Goal: Information Seeking & Learning: Check status

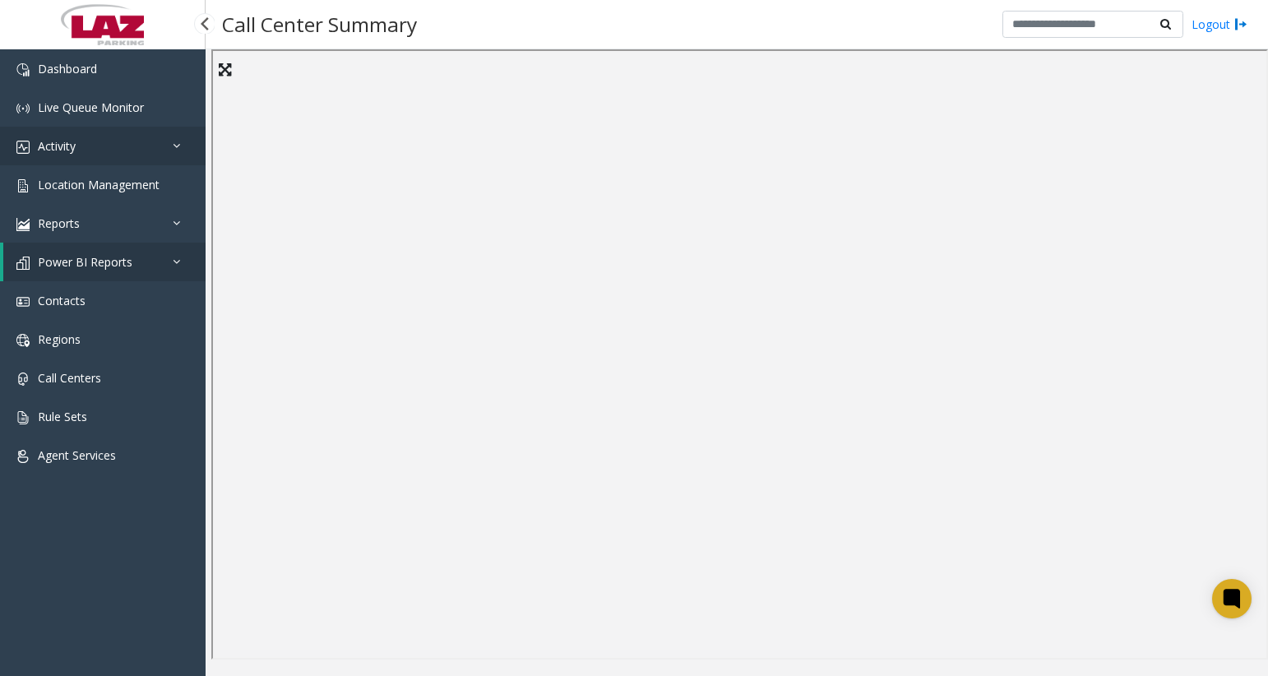
click at [79, 143] on link "Activity" at bounding box center [103, 146] width 206 height 39
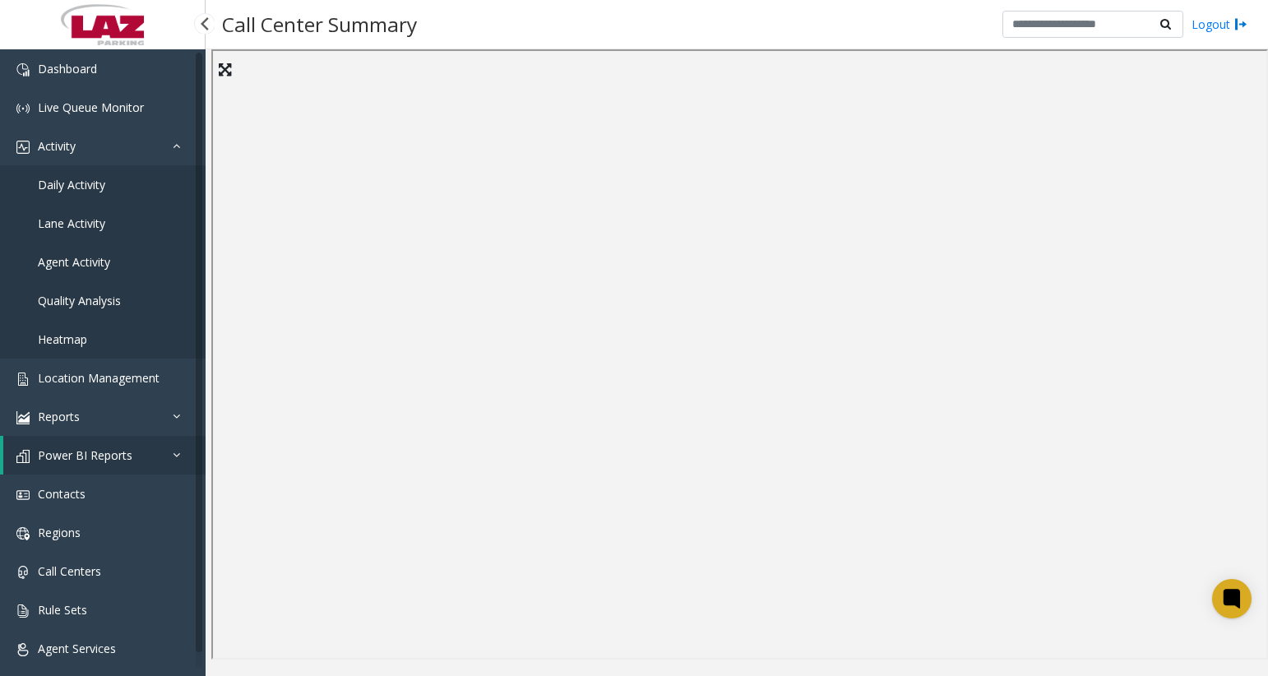
click at [76, 257] on span "Agent Activity" at bounding box center [74, 262] width 72 height 16
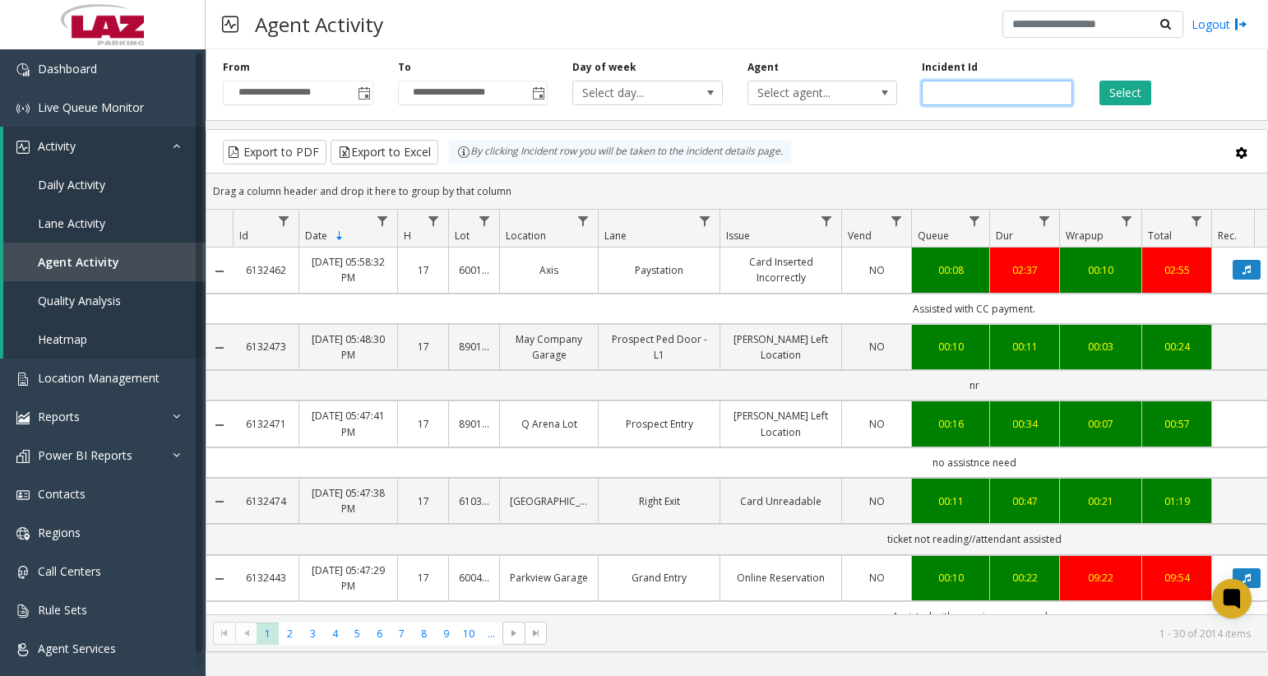
drag, startPoint x: 925, startPoint y: 99, endPoint x: 939, endPoint y: 96, distance: 14.2
click at [927, 98] on input "number" at bounding box center [997, 93] width 151 height 25
paste input "*******"
type input "*******"
click at [1157, 97] on div "Select" at bounding box center [1172, 82] width 175 height 45
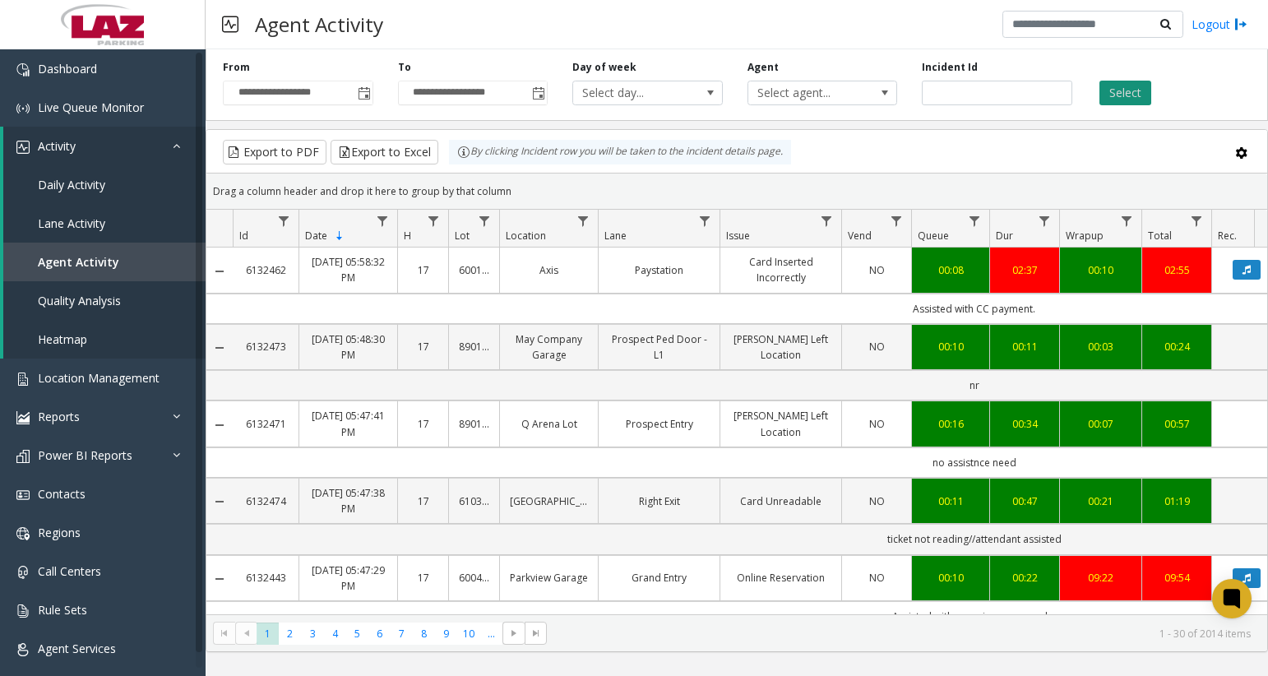
click at [1118, 97] on button "Select" at bounding box center [1126, 93] width 52 height 25
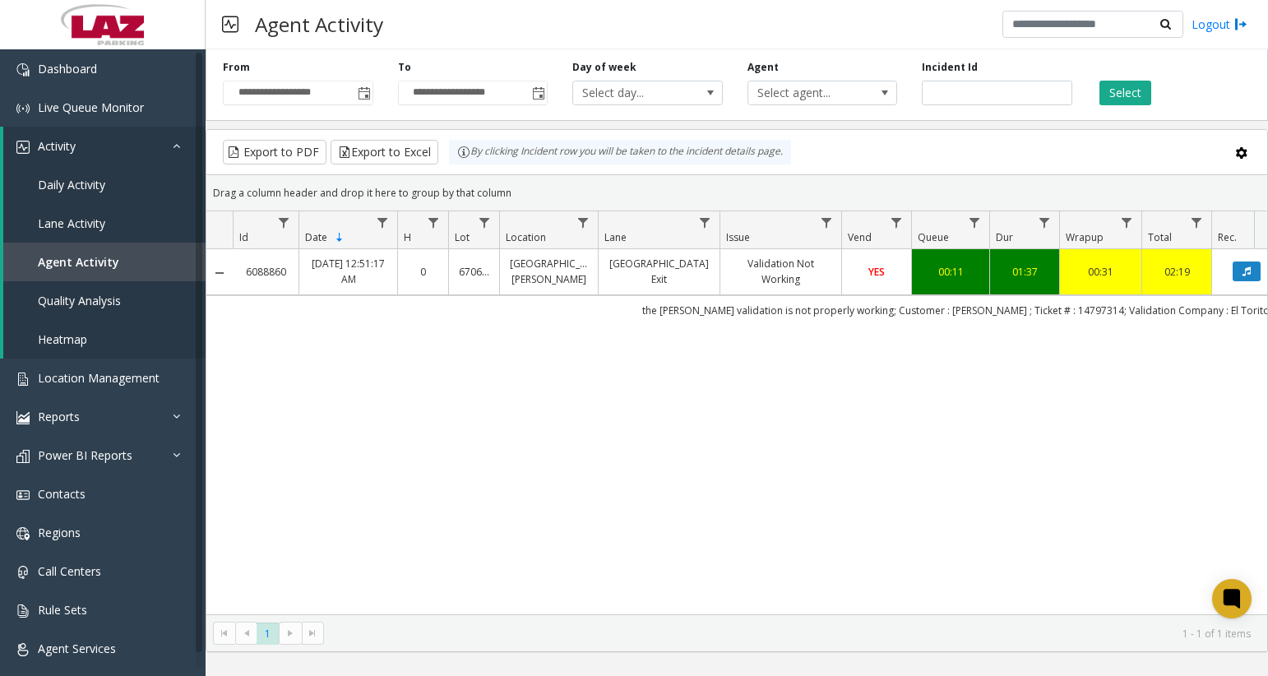
click at [637, 275] on link "[GEOGRAPHIC_DATA] Exit" at bounding box center [659, 271] width 101 height 31
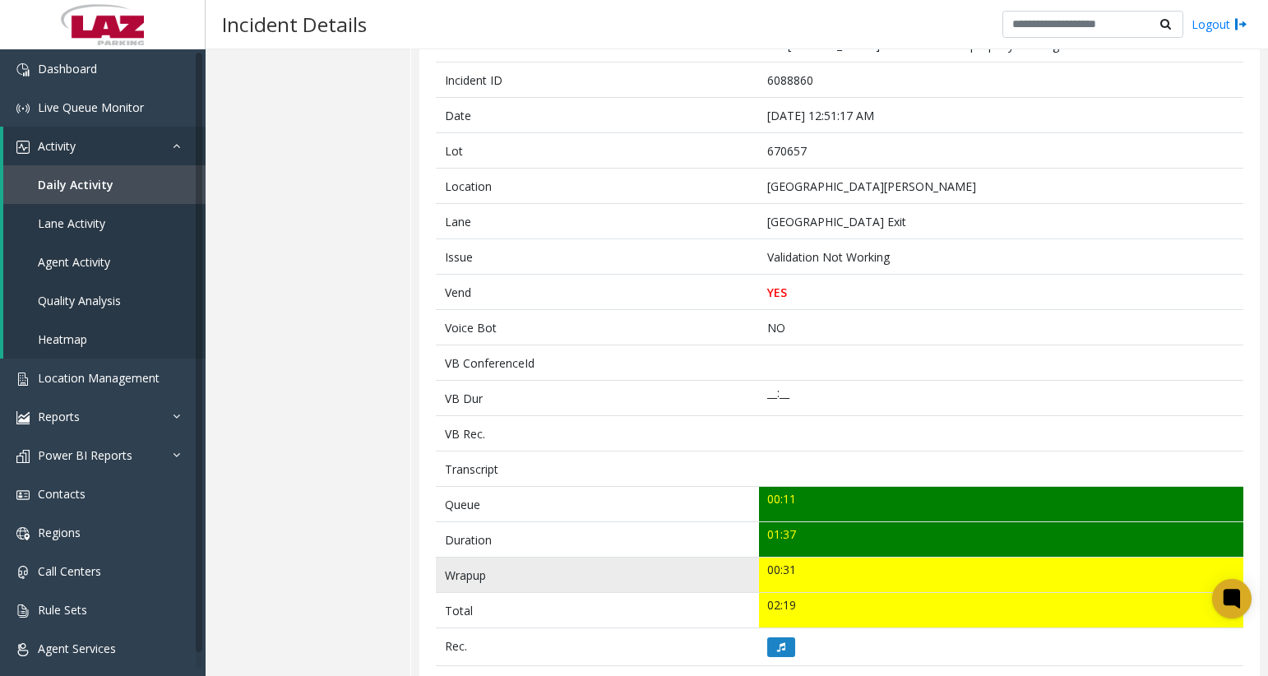
scroll to position [329, 0]
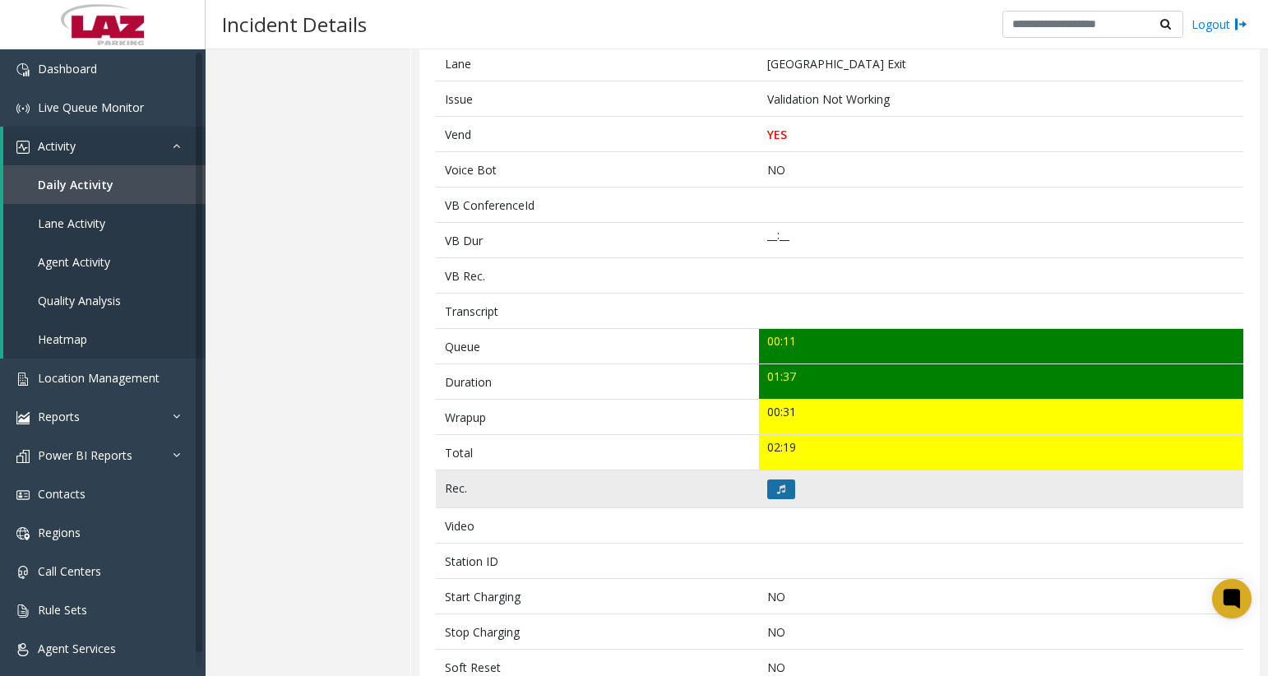
click at [779, 485] on icon at bounding box center [781, 490] width 8 height 10
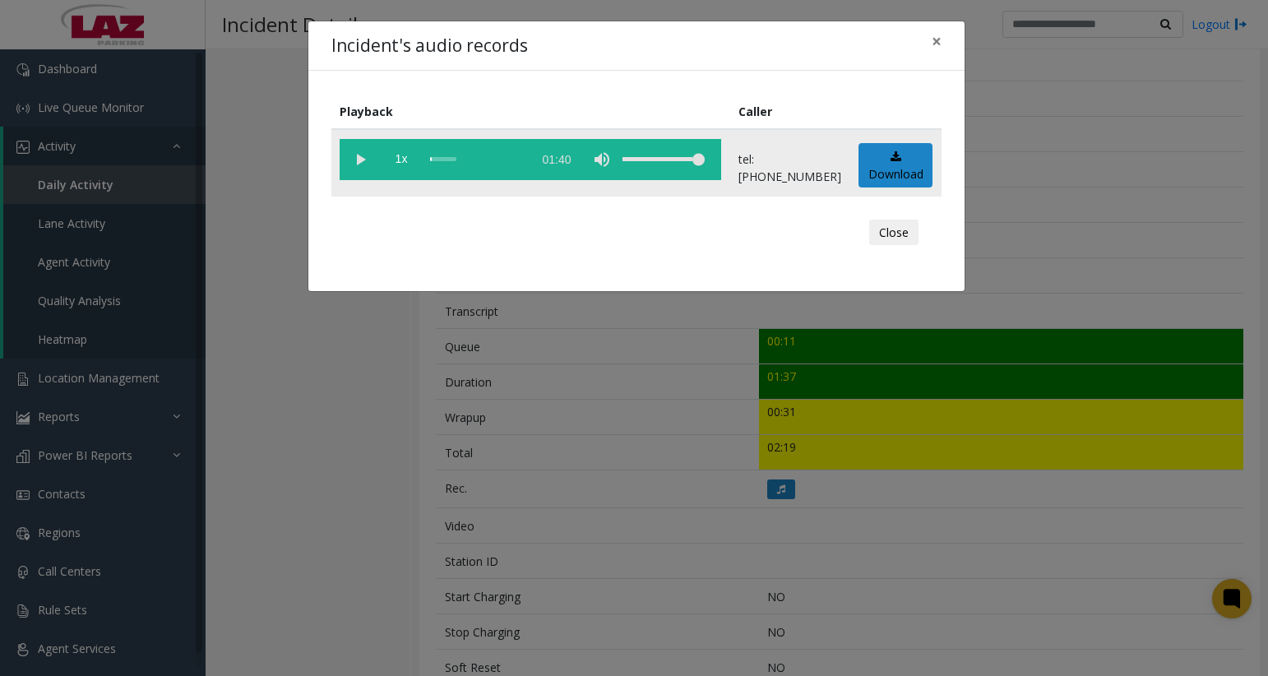
click at [352, 162] on vg-play-pause at bounding box center [360, 159] width 41 height 41
click at [364, 160] on vg-play-pause at bounding box center [360, 159] width 41 height 41
click at [356, 158] on vg-play-pause at bounding box center [360, 159] width 41 height 41
click at [938, 44] on span "×" at bounding box center [937, 41] width 10 height 23
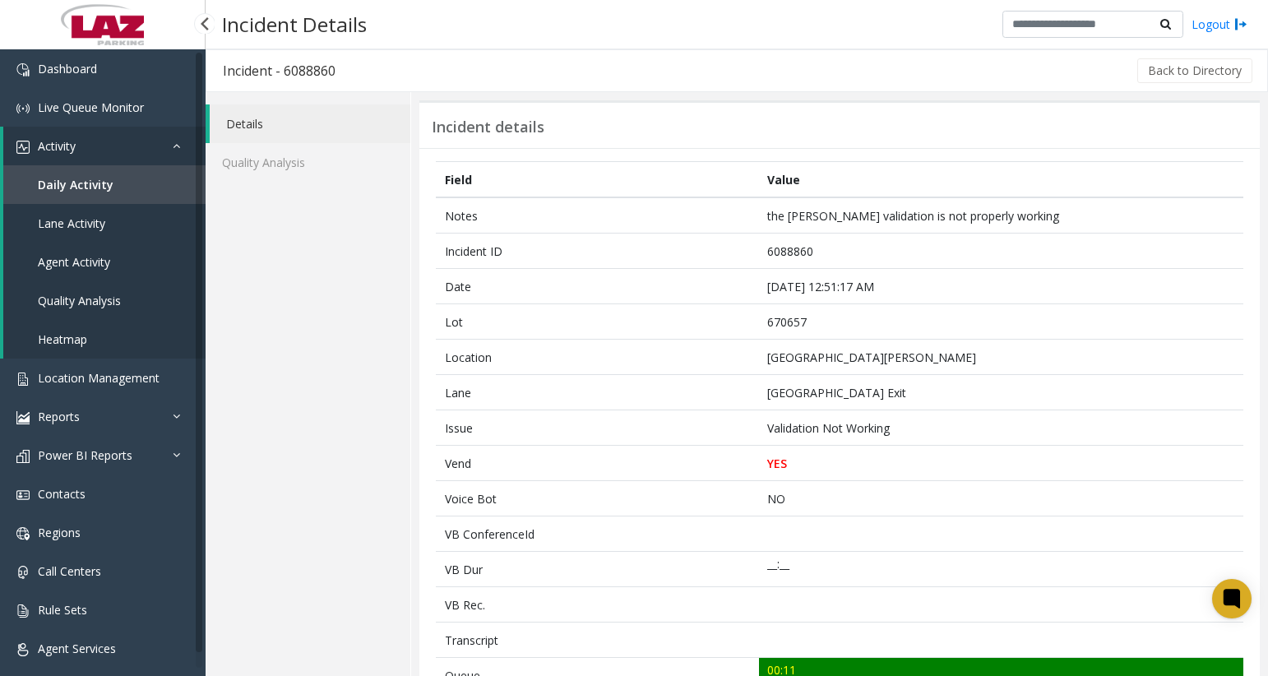
click at [29, 14] on link at bounding box center [103, 24] width 206 height 49
